Goal: Information Seeking & Learning: Learn about a topic

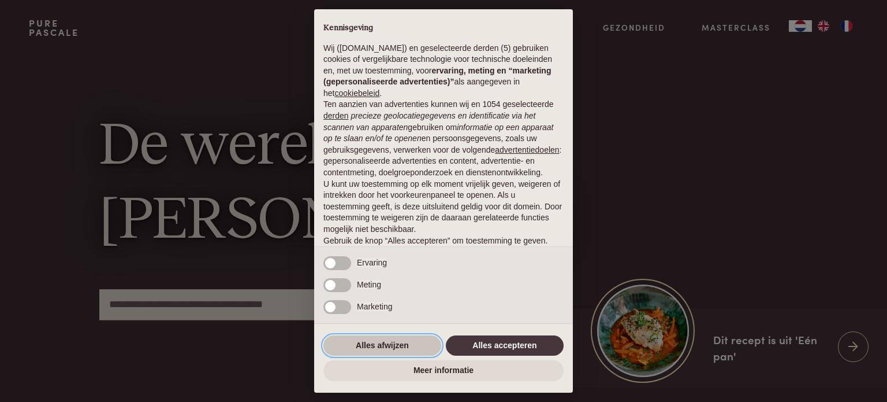
click at [426, 346] on button "Alles afwijzen" at bounding box center [383, 345] width 118 height 21
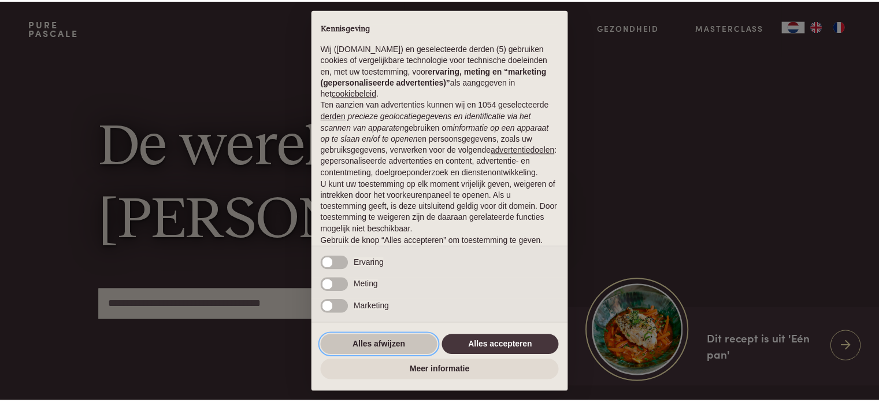
scroll to position [62, 0]
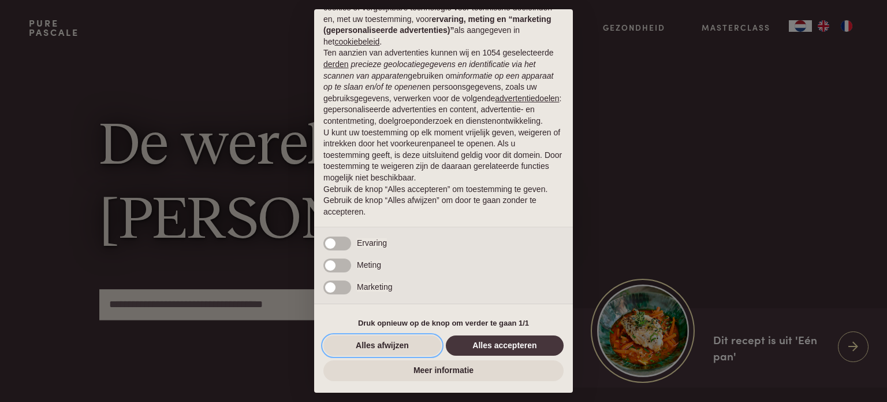
click at [418, 344] on button "Alles afwijzen" at bounding box center [383, 345] width 118 height 21
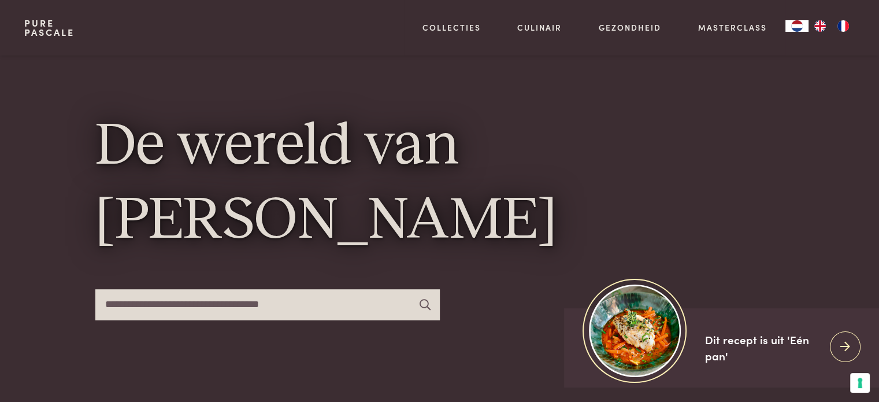
scroll to position [116, 0]
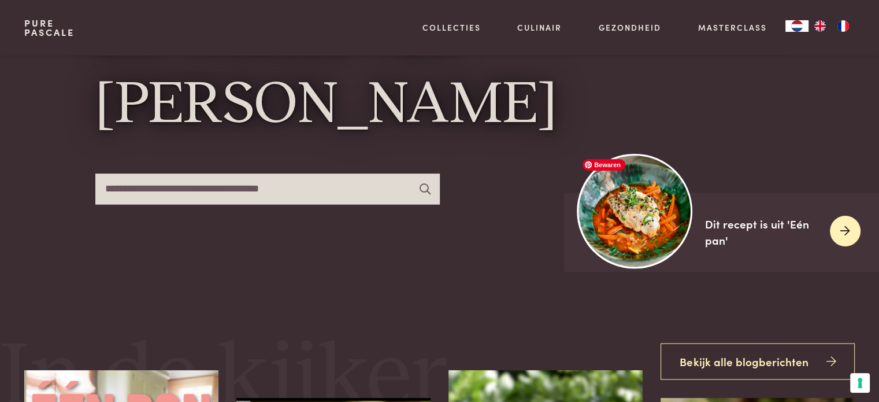
click at [671, 235] on img at bounding box center [634, 210] width 115 height 115
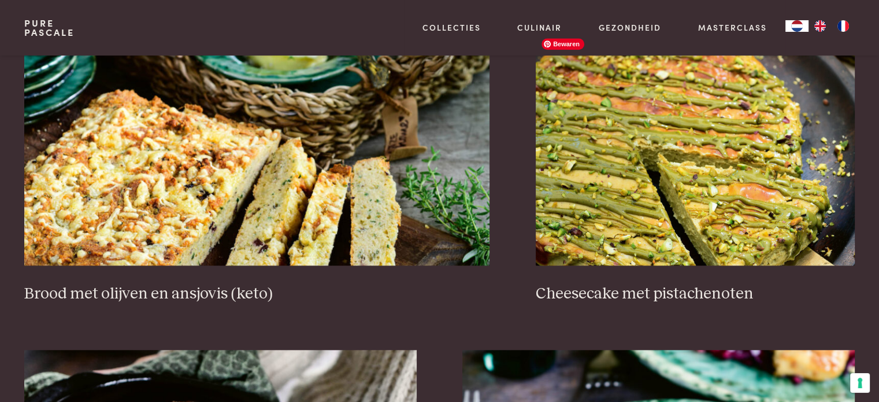
scroll to position [1156, 0]
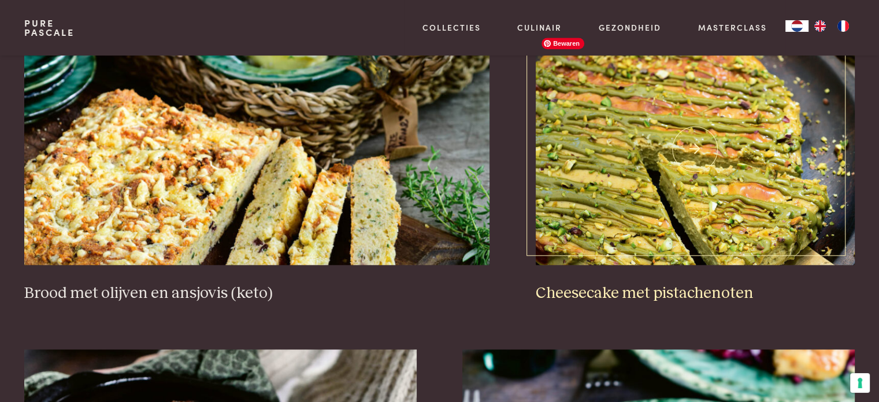
click at [687, 184] on img at bounding box center [695, 149] width 319 height 231
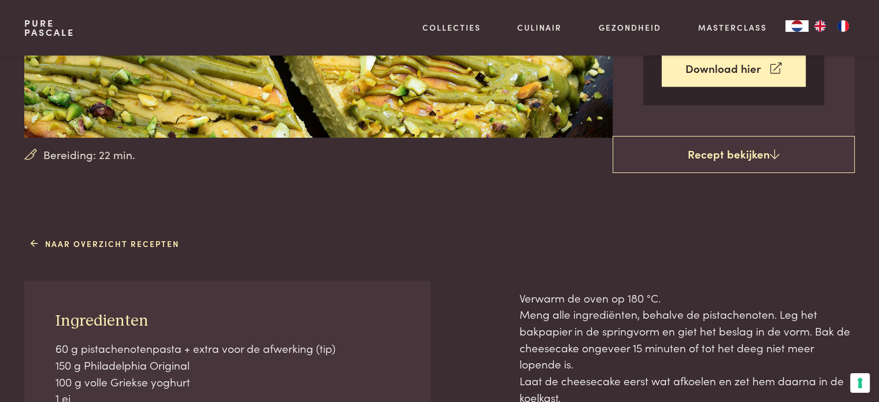
scroll to position [347, 0]
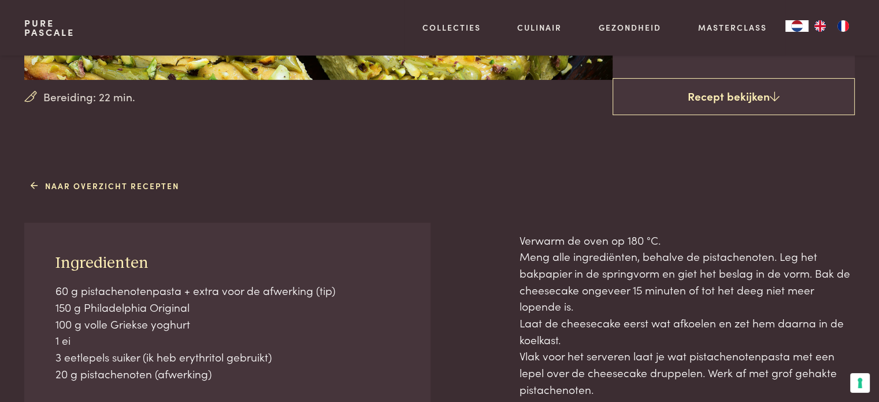
click at [200, 353] on p "60 g pistachenotenpasta + extra voor de afwerking (tip) 150 g Philadelphia Orig…" at bounding box center [227, 331] width 344 height 99
copy p "erythritol"
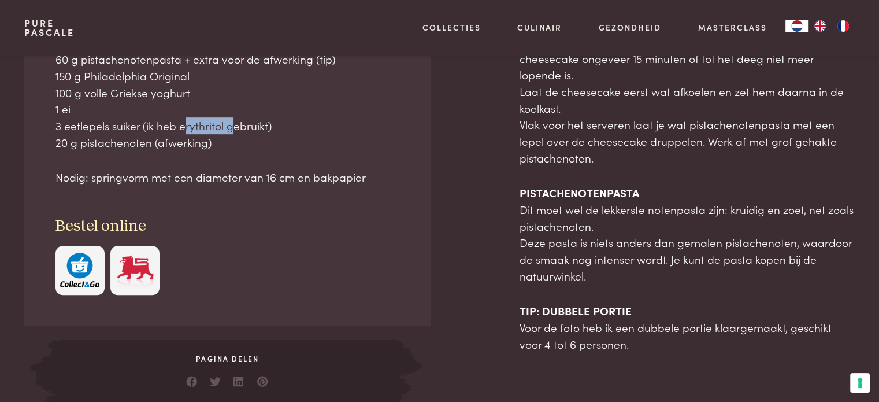
scroll to position [520, 0]
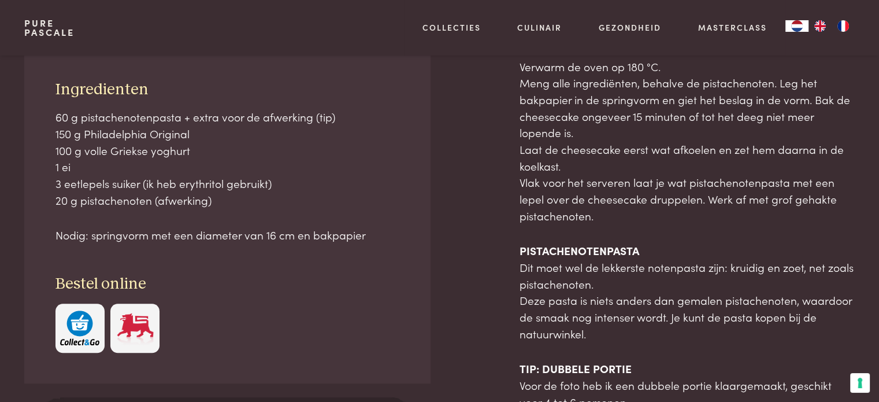
click at [599, 251] on strong "PISTACHENOTENPASTA" at bounding box center [579, 250] width 120 height 16
copy strong "PISTACHENOTENPASTA"
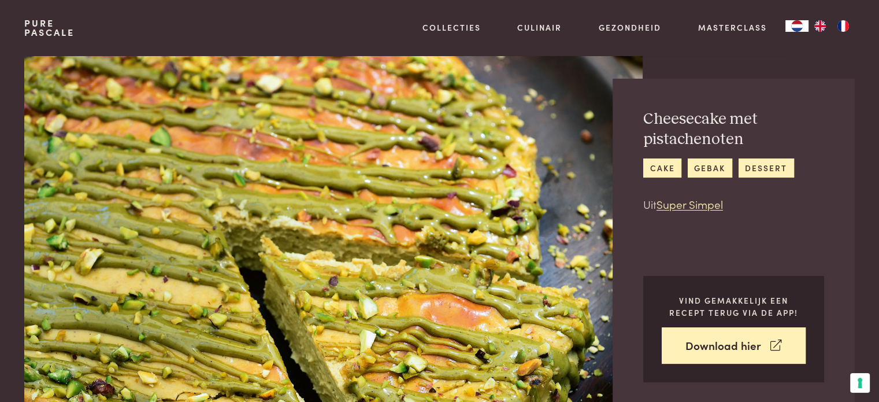
scroll to position [0, 0]
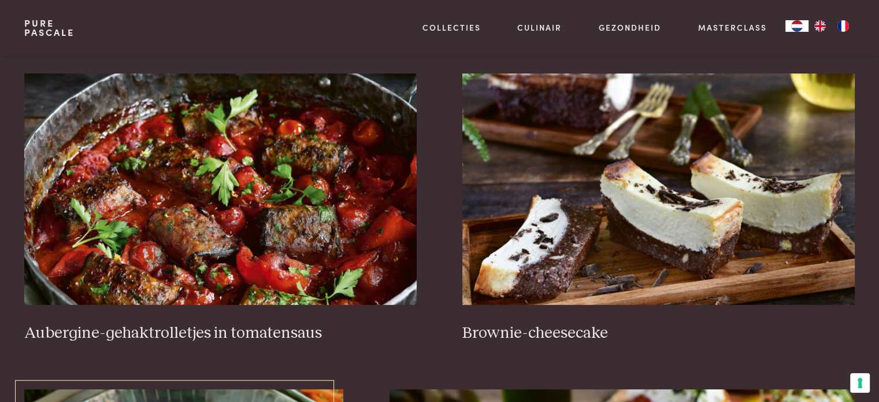
scroll to position [520, 0]
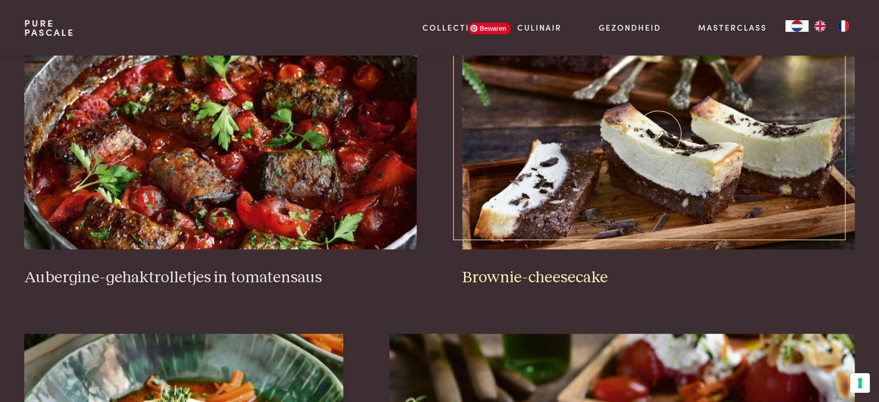
click at [553, 173] on img at bounding box center [658, 133] width 392 height 231
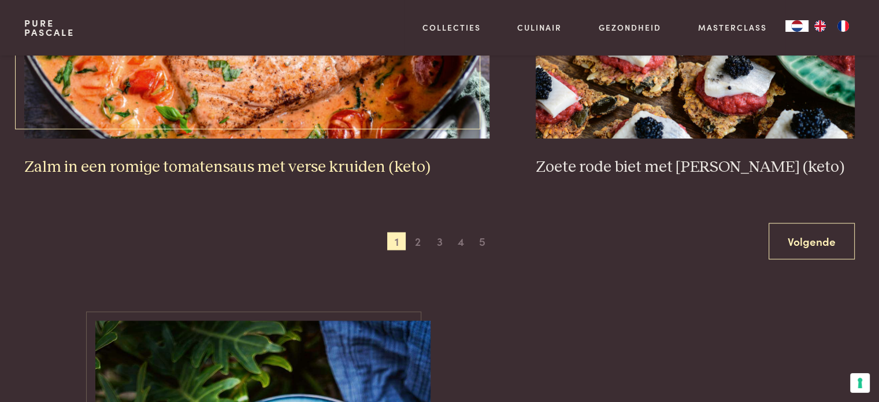
scroll to position [2253, 0]
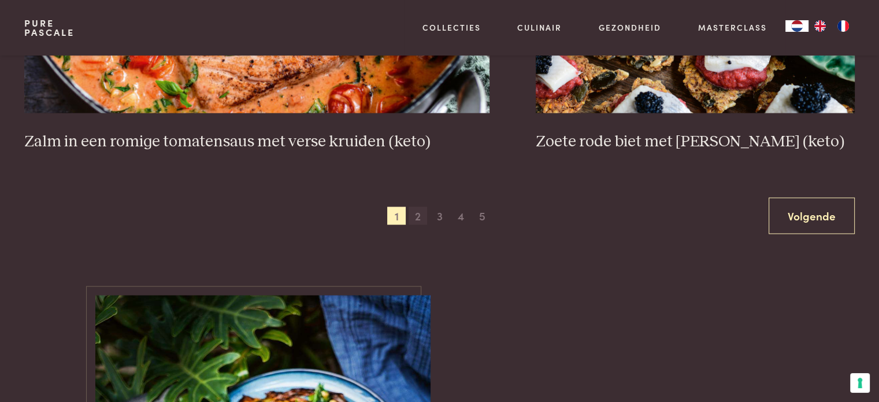
click at [418, 218] on span "2" at bounding box center [417, 216] width 18 height 18
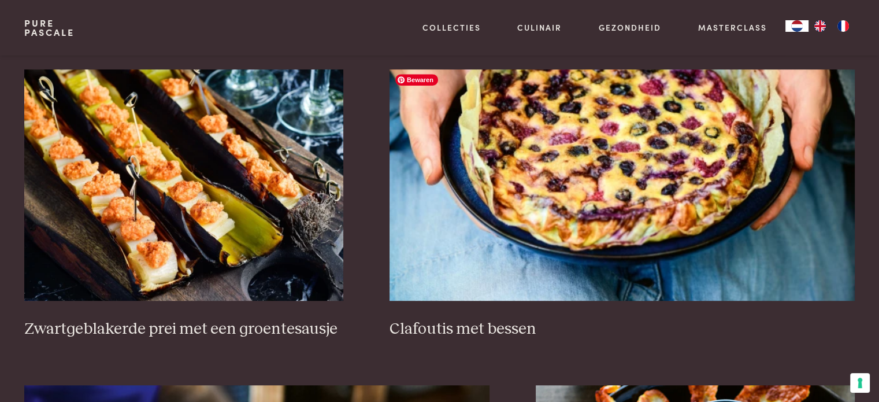
scroll to position [785, 0]
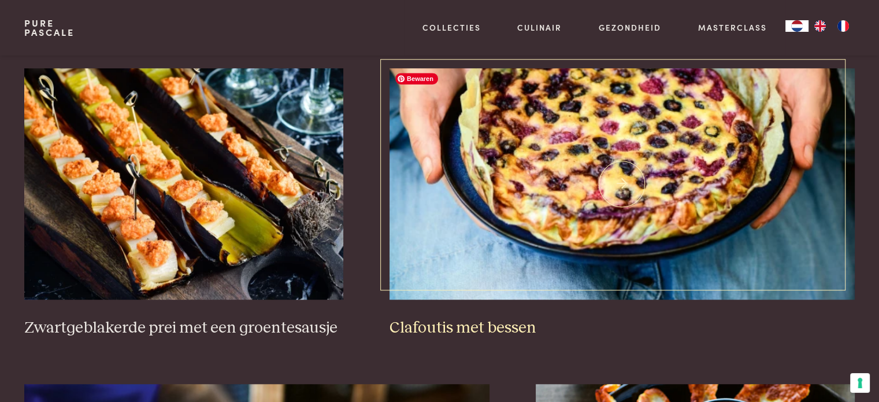
click at [467, 199] on img at bounding box center [621, 183] width 465 height 231
click at [508, 195] on img at bounding box center [621, 183] width 465 height 231
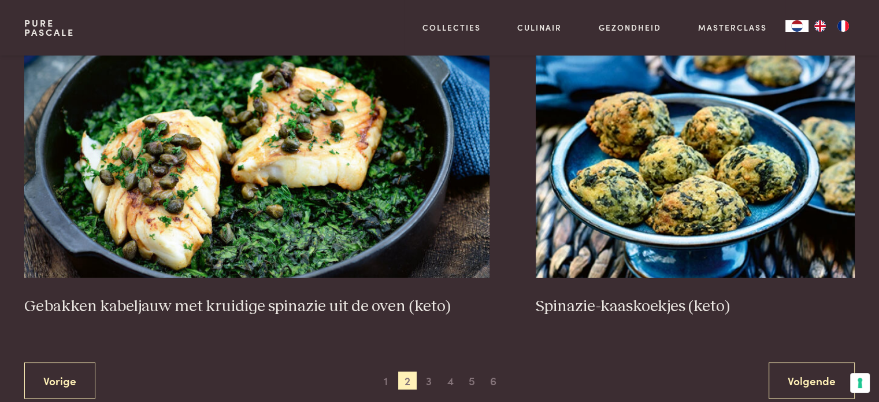
scroll to position [2114, 0]
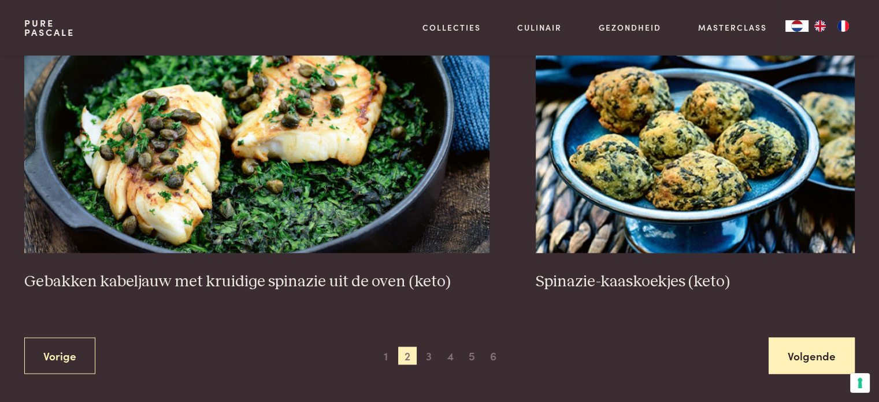
click at [793, 350] on link "Volgende" at bounding box center [811, 355] width 86 height 36
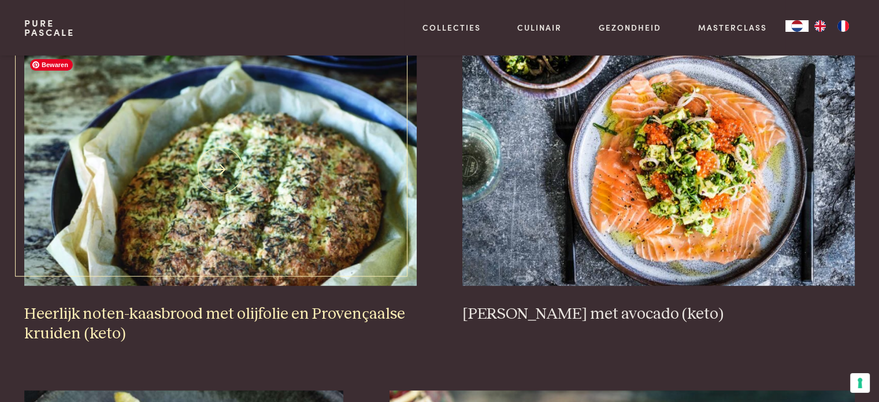
scroll to position [496, 0]
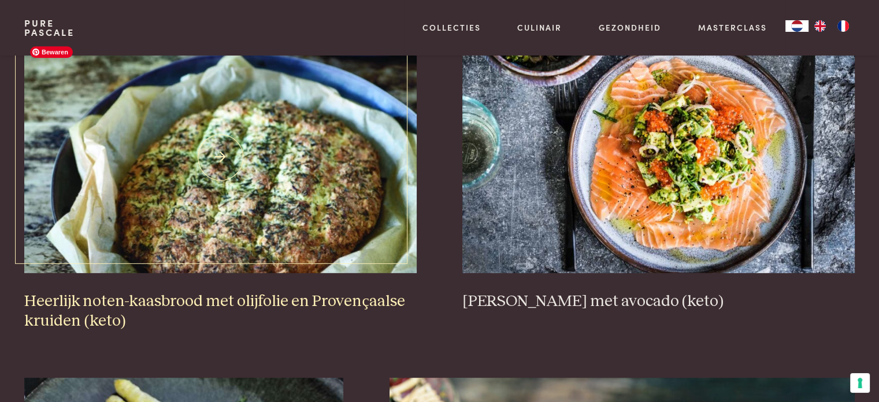
click at [288, 235] on img at bounding box center [220, 157] width 392 height 231
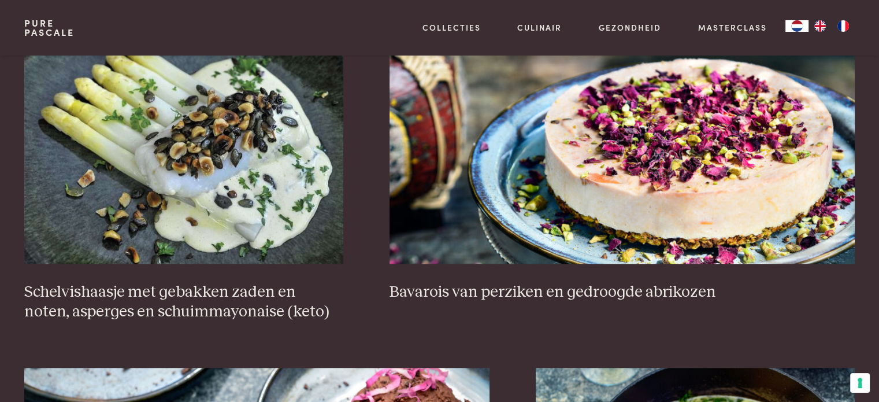
scroll to position [843, 0]
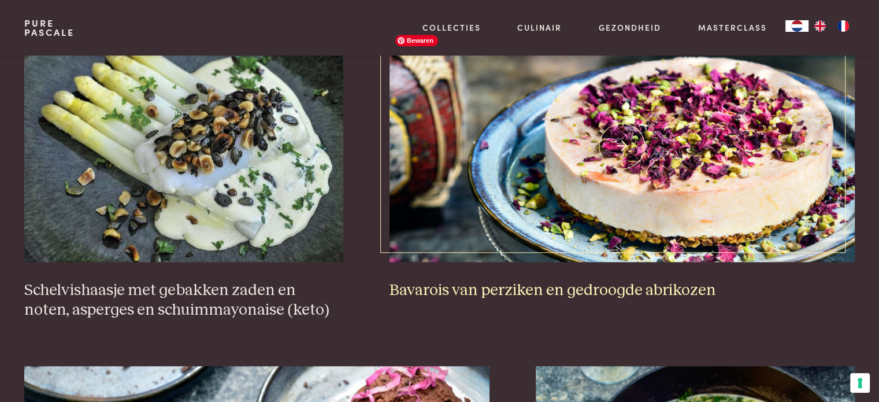
click at [654, 177] on img at bounding box center [621, 146] width 465 height 231
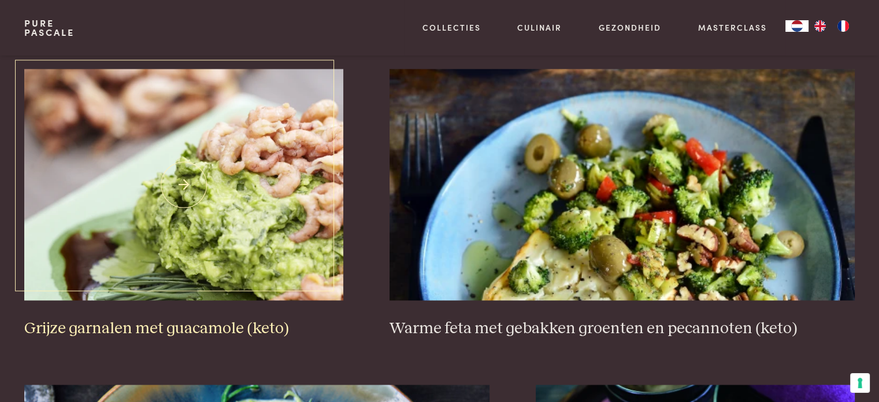
scroll to position [1825, 0]
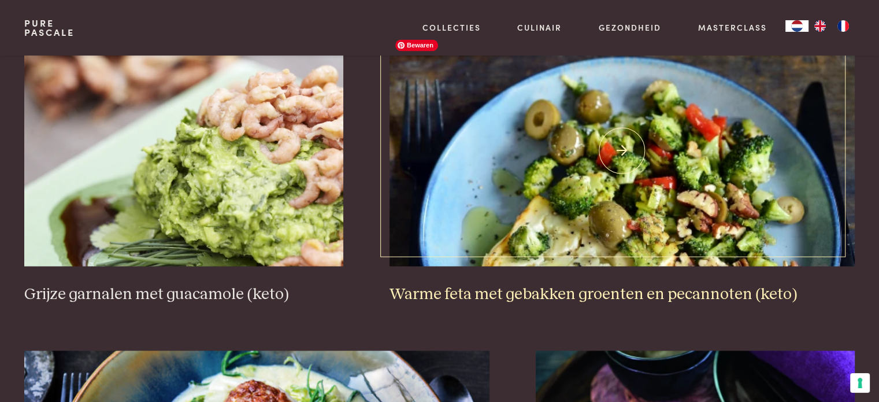
click at [489, 161] on img at bounding box center [621, 150] width 465 height 231
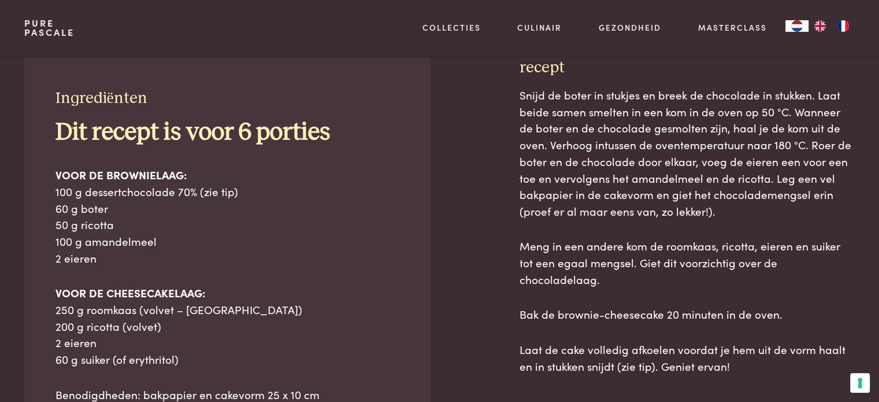
scroll to position [520, 0]
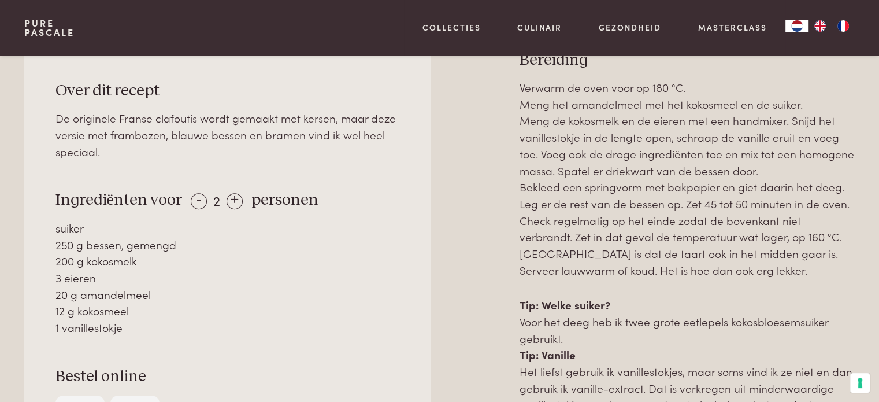
scroll to position [520, 0]
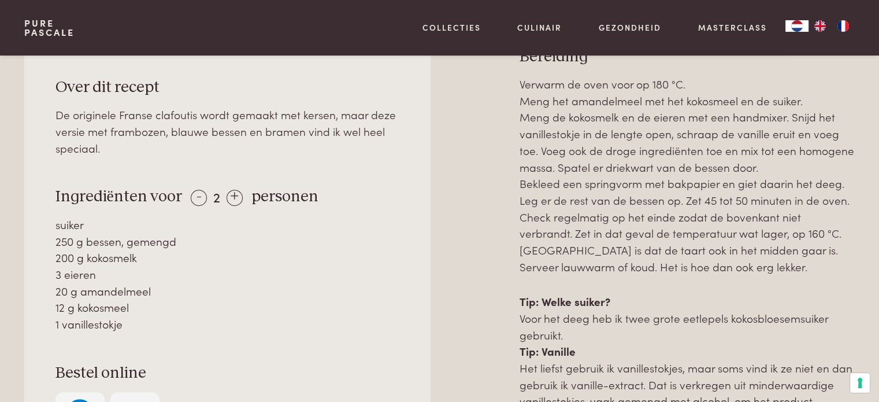
scroll to position [520, 0]
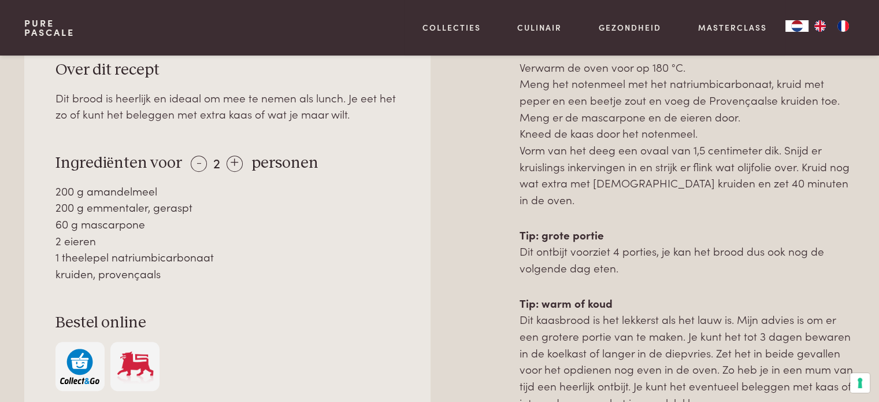
scroll to position [636, 0]
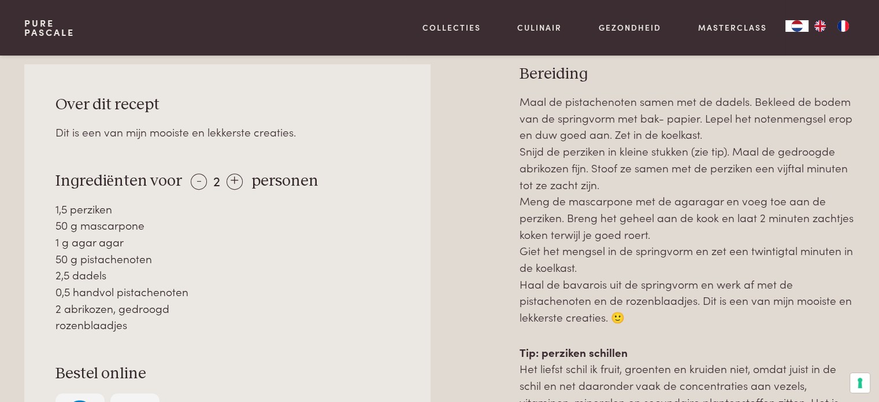
scroll to position [520, 0]
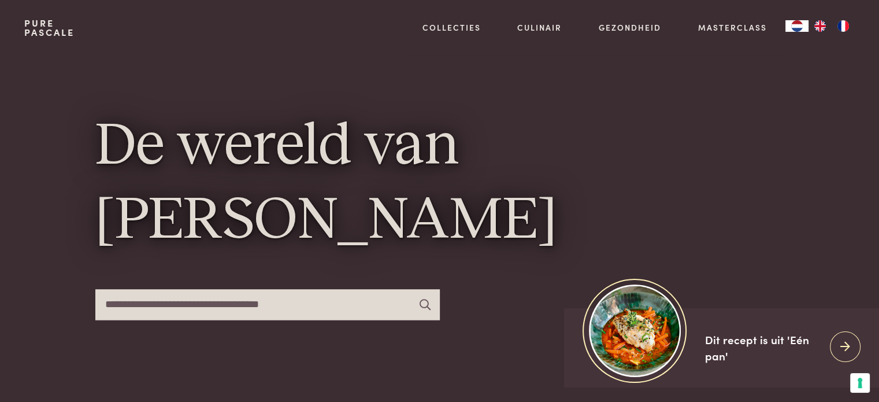
click at [293, 306] on input "text" at bounding box center [267, 304] width 344 height 31
click at [275, 304] on input "text" at bounding box center [267, 304] width 344 height 31
click at [185, 302] on input "text" at bounding box center [267, 304] width 344 height 31
type input "********"
